Goal: Transaction & Acquisition: Obtain resource

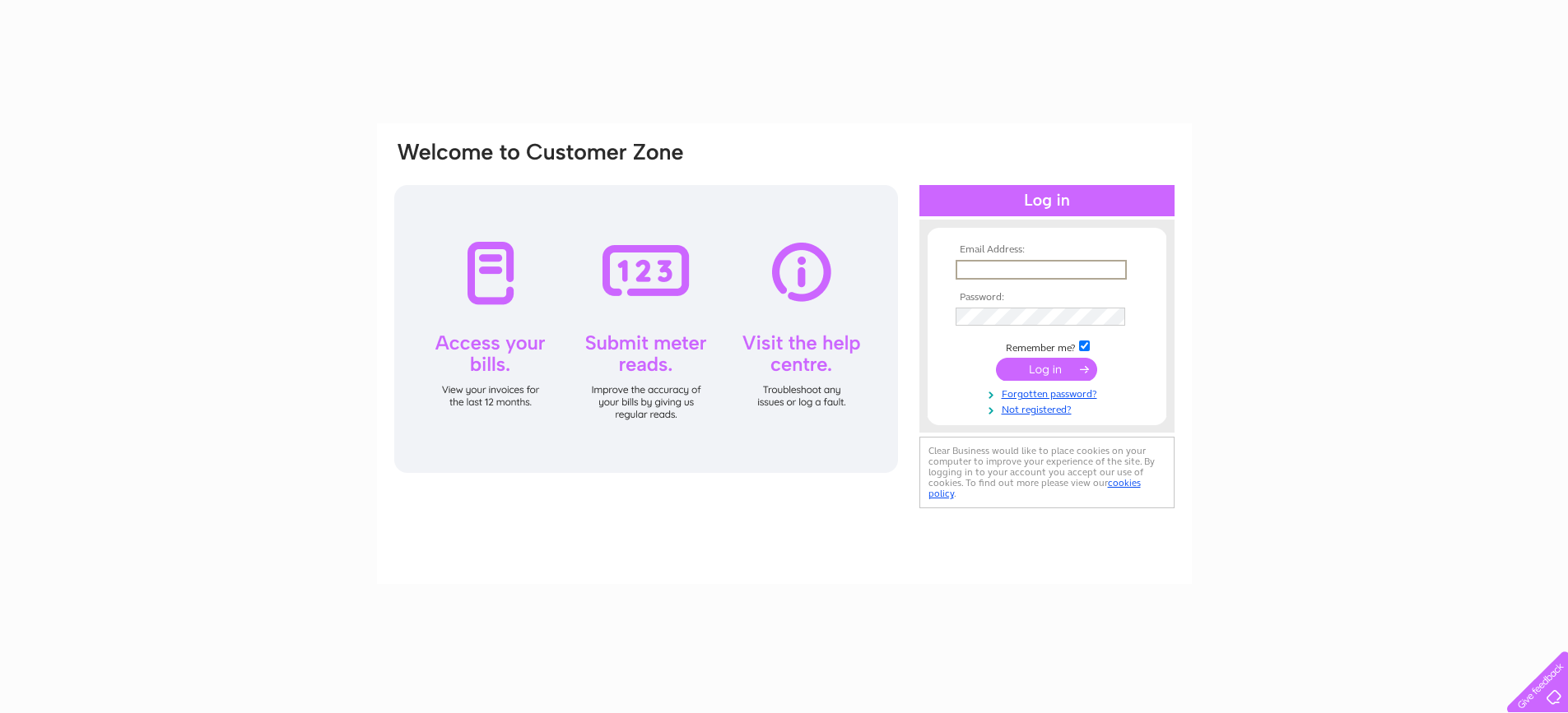
click at [1024, 265] on input "text" at bounding box center [1041, 269] width 171 height 20
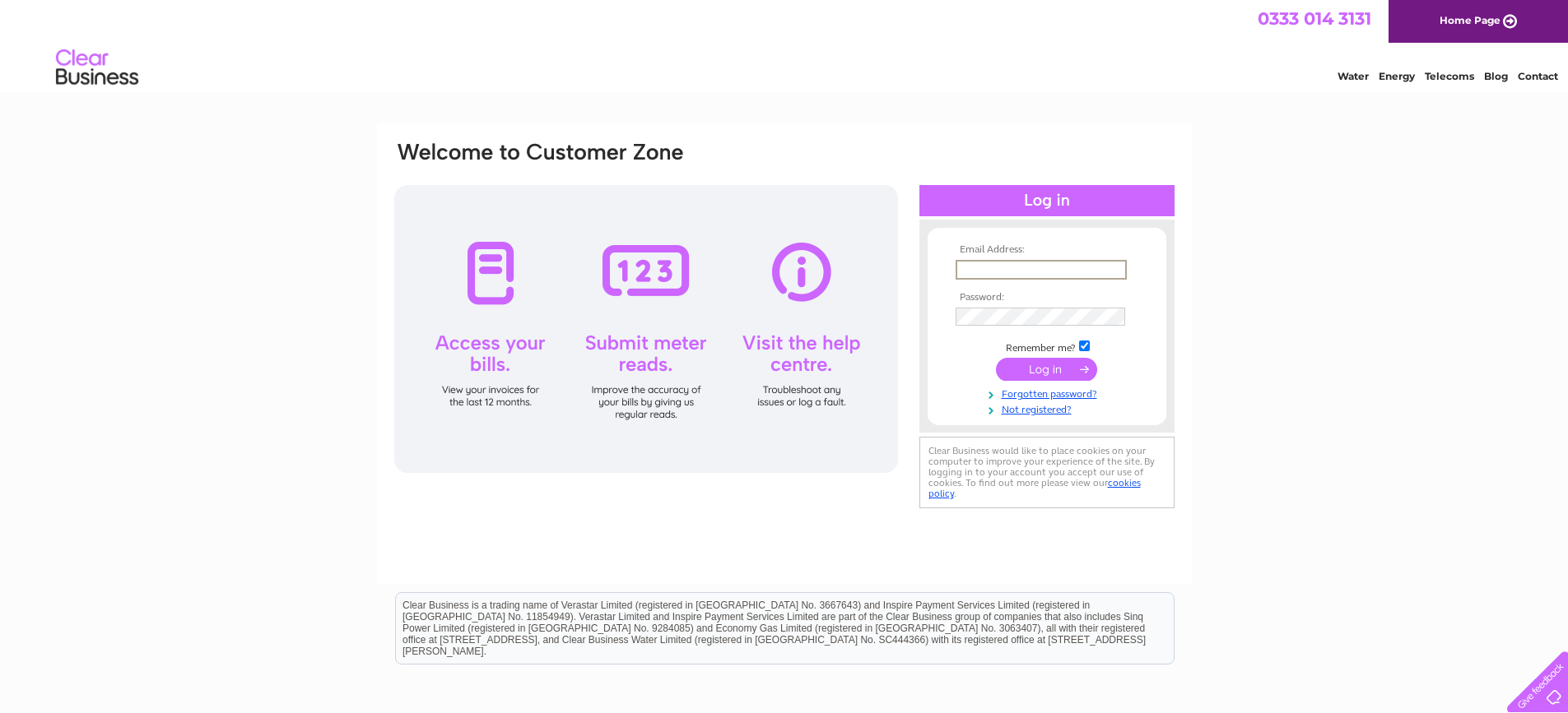
type input "[EMAIL_ADDRESS][DOMAIN_NAME]"
click at [995, 358] on input "submit" at bounding box center [1045, 369] width 101 height 23
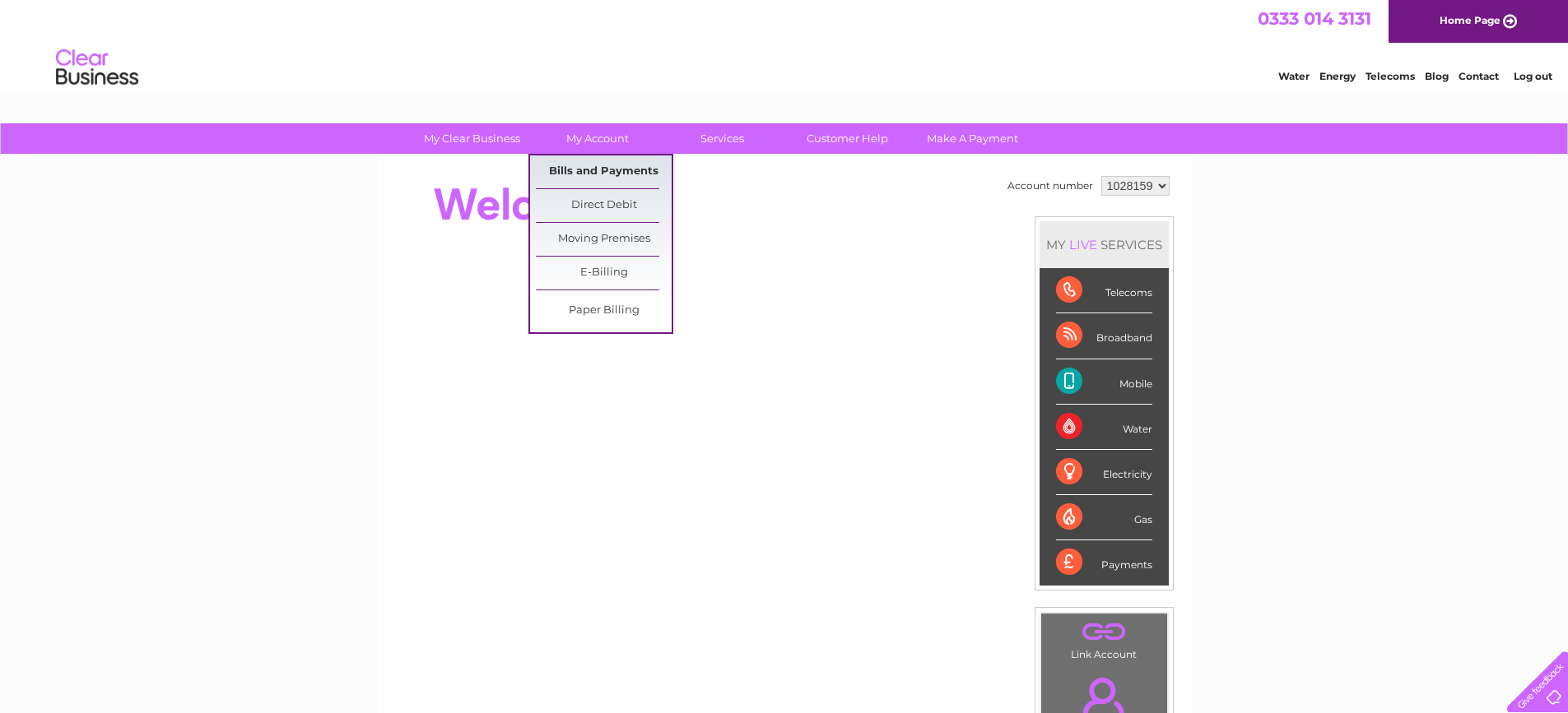
click at [599, 172] on link "Bills and Payments" at bounding box center [604, 172] width 136 height 33
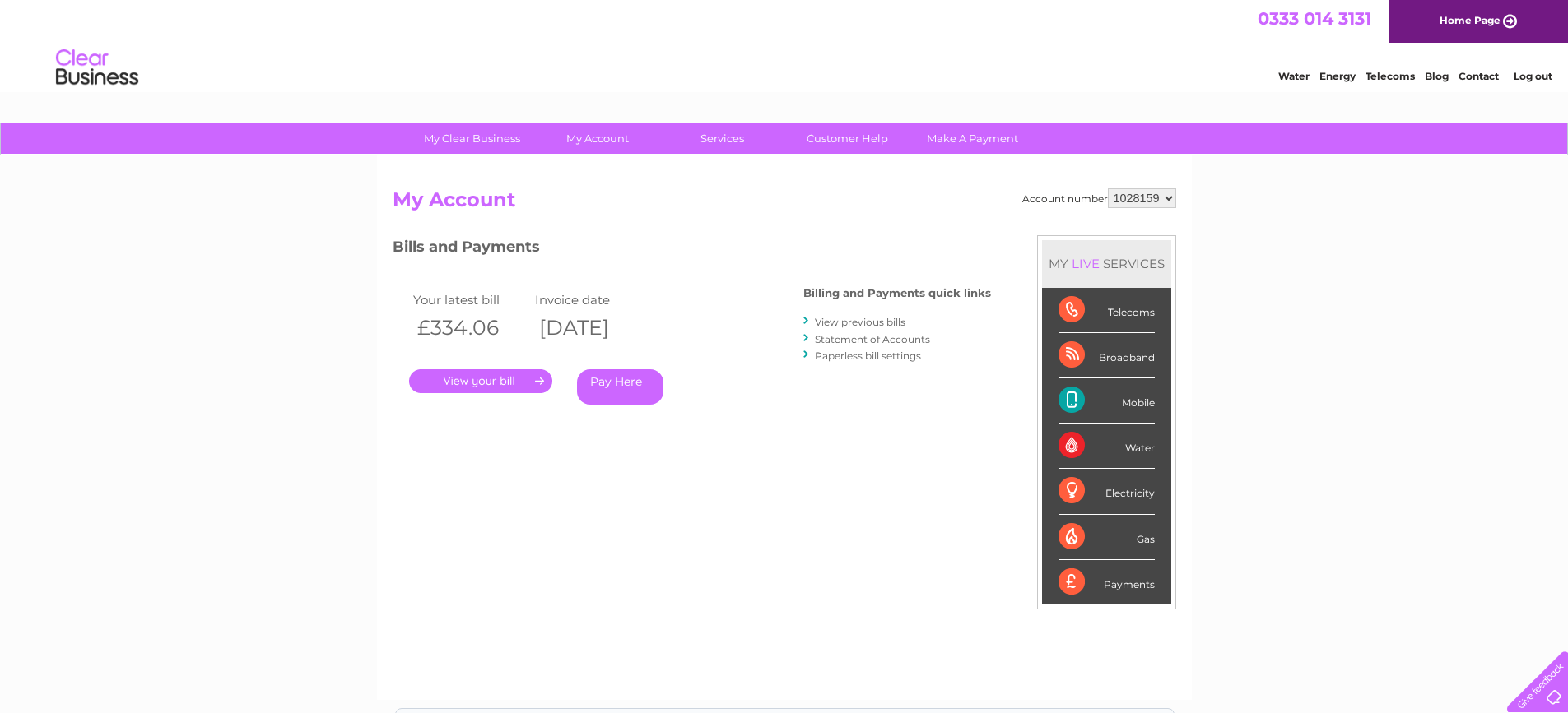
click at [504, 374] on link "." at bounding box center [480, 381] width 143 height 24
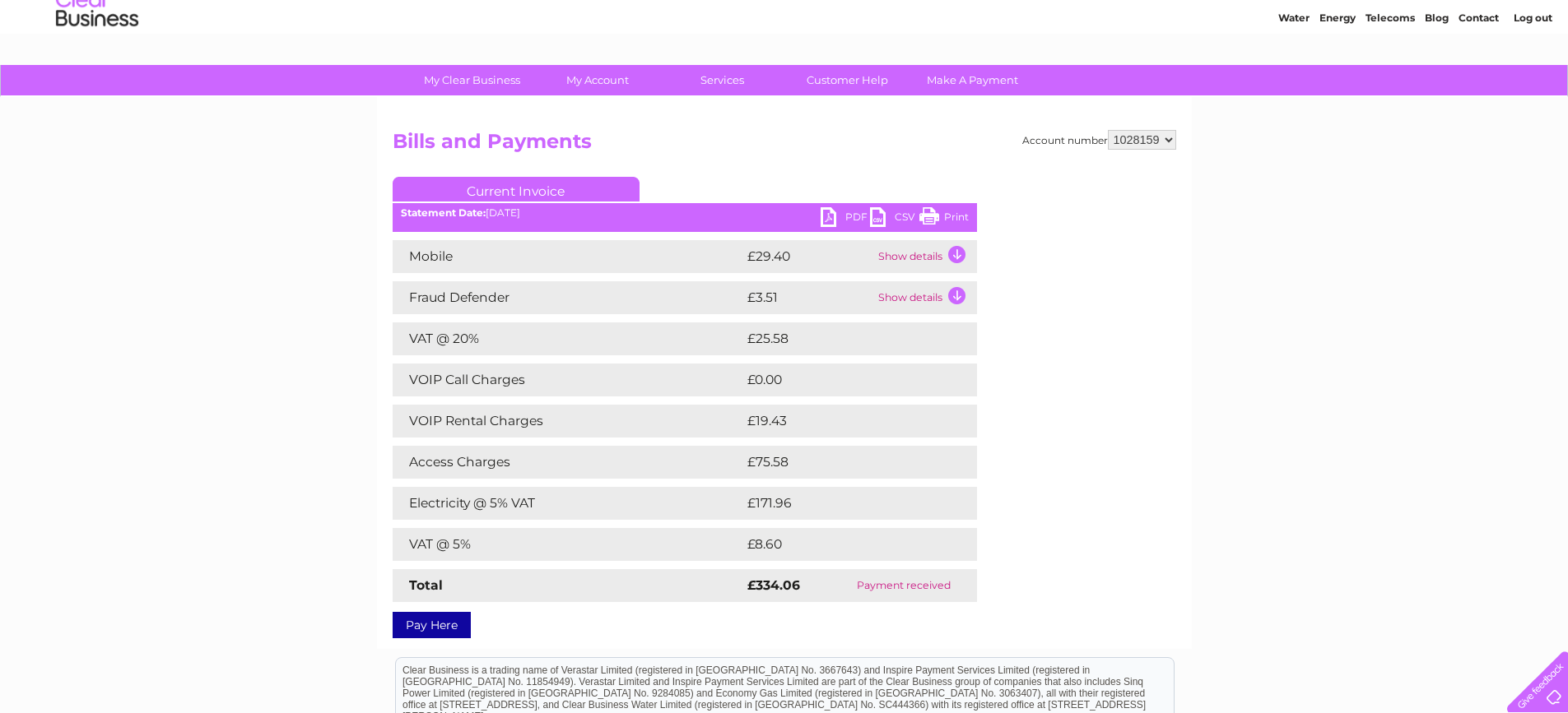
scroll to position [165, 0]
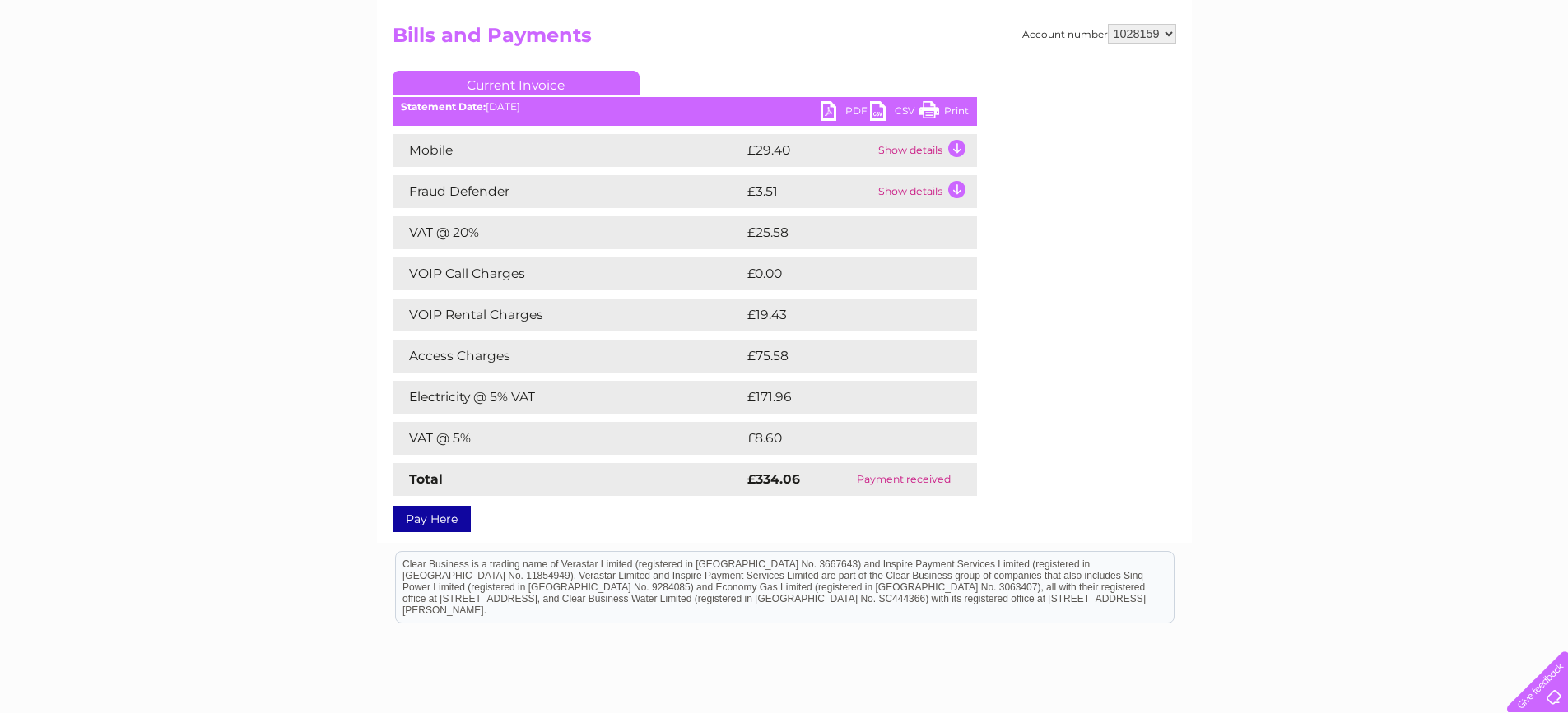
click at [823, 111] on link "PDF" at bounding box center [844, 113] width 49 height 24
click at [872, 111] on link "CSV" at bounding box center [894, 113] width 49 height 24
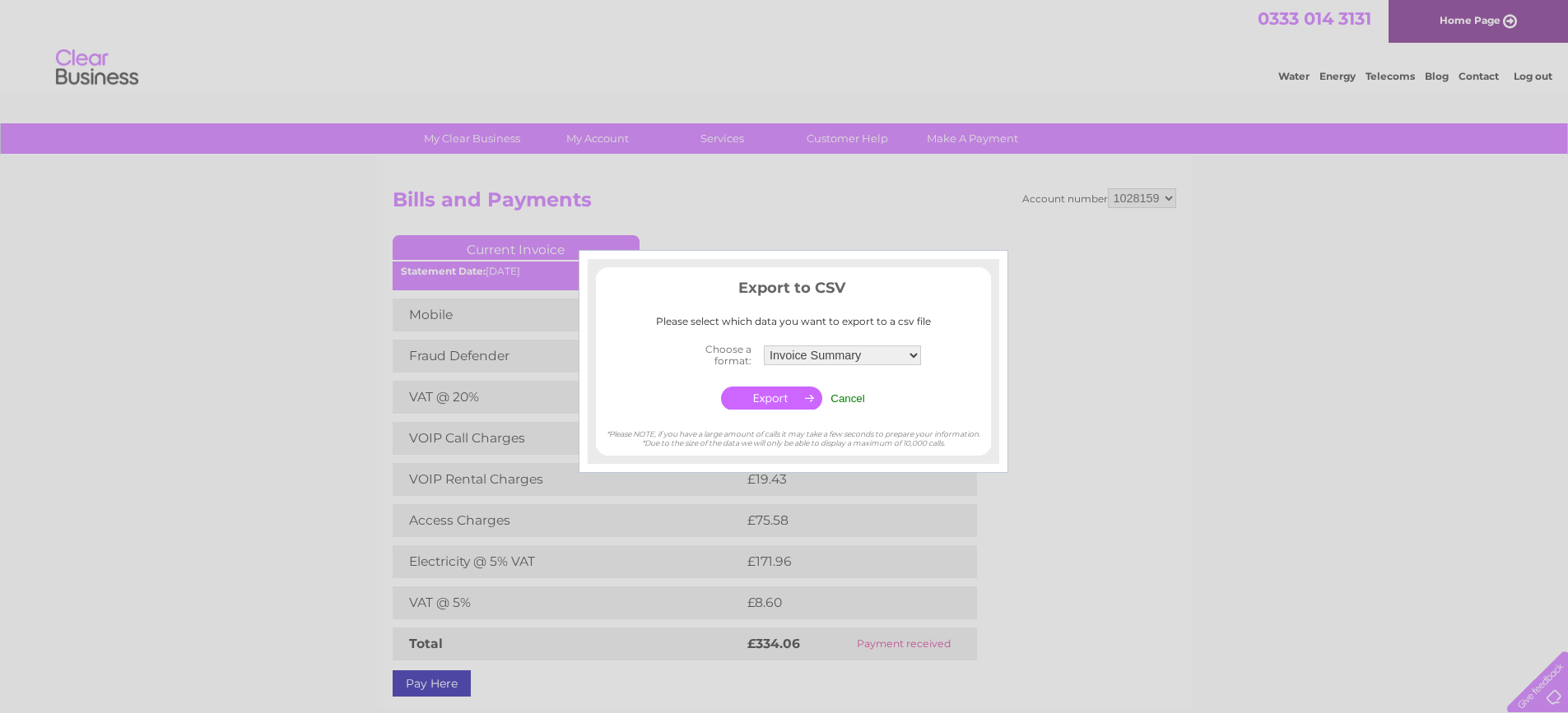
click at [877, 210] on div at bounding box center [784, 356] width 1568 height 713
click at [847, 397] on input "Cancel" at bounding box center [848, 398] width 35 height 13
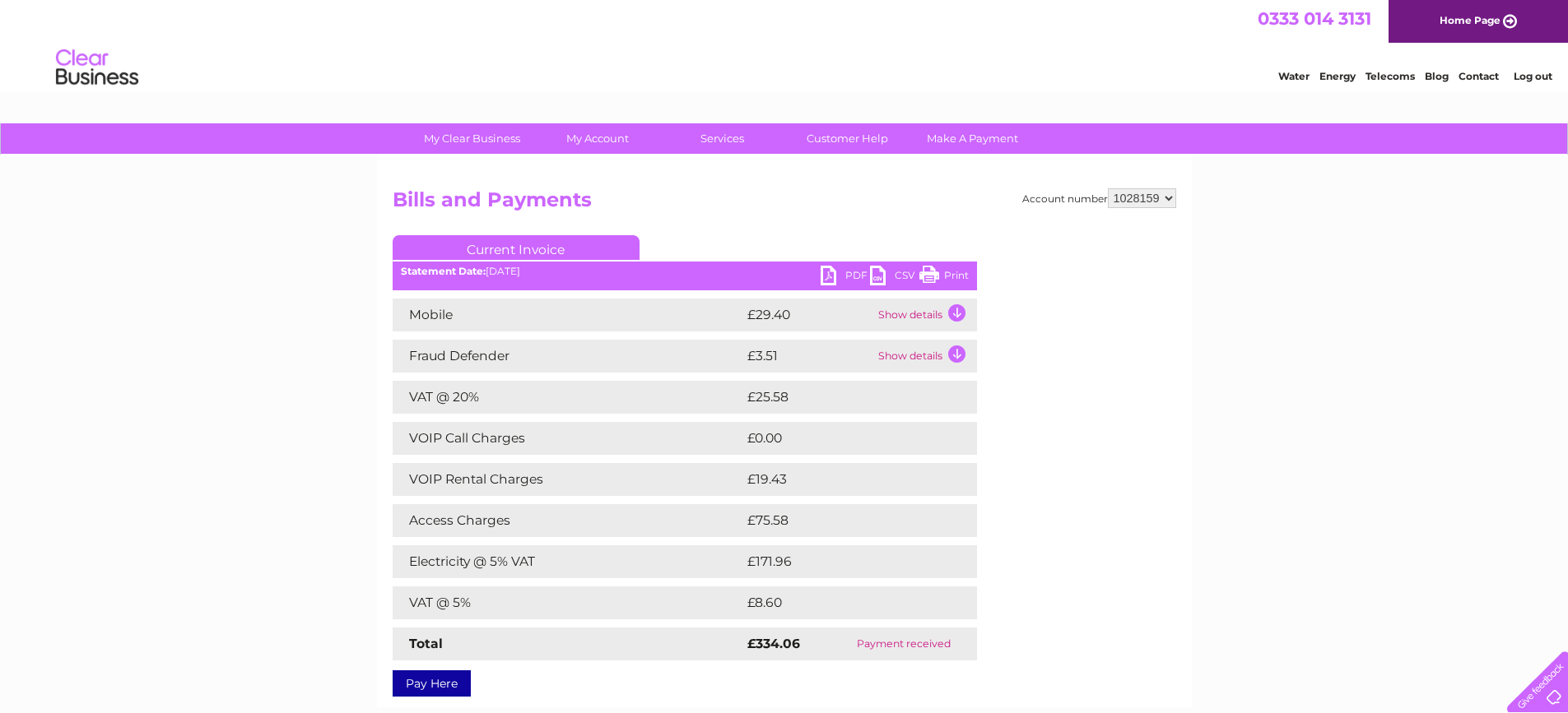
click at [923, 275] on link "Print" at bounding box center [943, 277] width 49 height 24
